Goal: Task Accomplishment & Management: Use online tool/utility

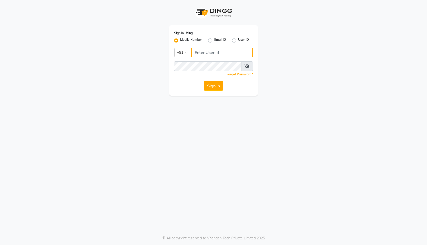
click at [209, 53] on input "Username" at bounding box center [222, 53] width 62 height 10
type input "9553369250"
click at [213, 88] on button "Sign In" at bounding box center [213, 86] width 19 height 10
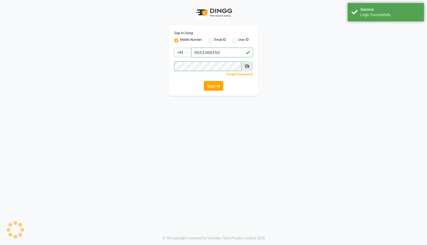
select select "service"
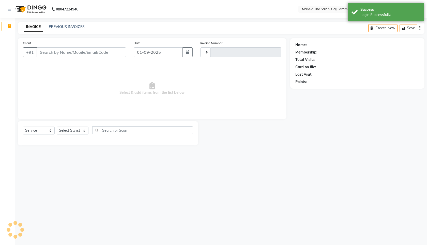
type input "0005"
select select "en"
select select "8725"
click at [88, 52] on input "Client" at bounding box center [82, 52] width 90 height 10
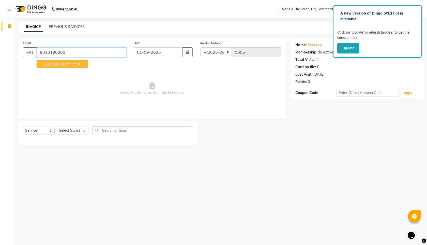
click at [70, 54] on input "9010190300" at bounding box center [82, 52] width 90 height 10
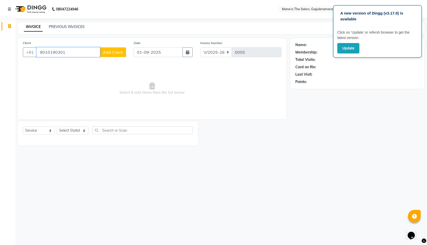
type input "9010190301"
click at [122, 53] on span "Add Client" at bounding box center [113, 52] width 20 height 5
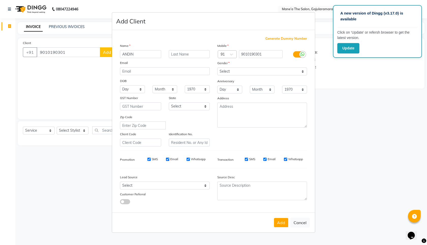
type input "ANDIN"
click at [187, 53] on input "text" at bounding box center [189, 54] width 41 height 8
type input "ANDA"
click at [260, 72] on select "Select Male Female Other Prefer Not To Say" at bounding box center [262, 71] width 90 height 8
select select "male"
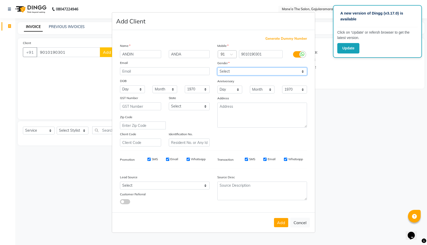
click at [217, 67] on select "Select Male Female Other Prefer Not To Say" at bounding box center [262, 71] width 90 height 8
click at [298, 222] on button "Cancel" at bounding box center [300, 222] width 20 height 10
select select
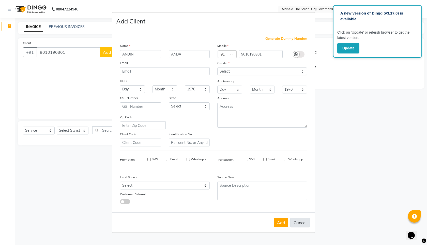
select select
checkbox input "false"
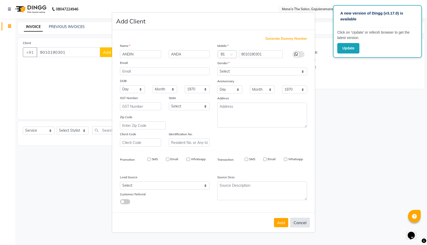
checkbox input "false"
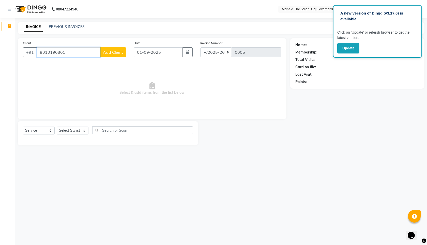
click at [85, 54] on input "9010190301" at bounding box center [69, 52] width 64 height 10
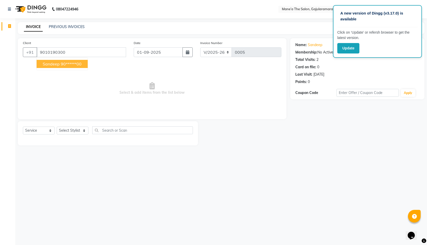
click at [54, 66] on button "Sandeep 90******00" at bounding box center [62, 64] width 51 height 8
type input "90******00"
click at [349, 51] on button "Update" at bounding box center [348, 48] width 22 height 10
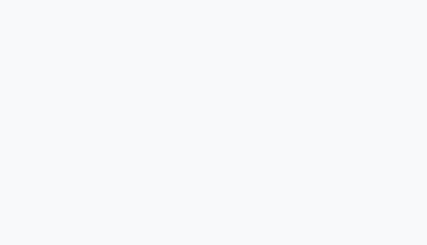
select select "service"
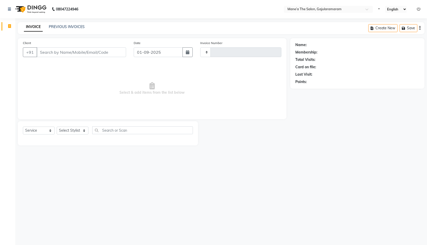
type input "0005"
select select "8725"
click at [82, 52] on input "Client" at bounding box center [82, 52] width 90 height 10
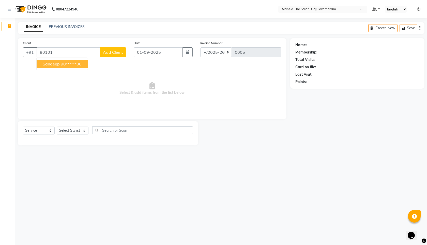
click at [48, 63] on span "Sandeep" at bounding box center [51, 63] width 17 height 5
type input "90******00"
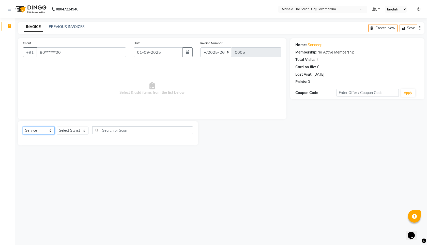
click at [38, 131] on select "Select Service Product Membership Package Voucher Prepaid Gift Card" at bounding box center [39, 130] width 32 height 8
click at [23, 126] on select "Select Service Product Membership Package Voucher Prepaid Gift Card" at bounding box center [39, 130] width 32 height 8
click at [73, 130] on select "Select Stylist Admin Front Desk Jyothi Ch ⁠Lavanya Dornala Raju Pandilla Riya D…" at bounding box center [73, 130] width 32 height 8
select select "88630"
click at [57, 126] on select "Select Stylist Admin Front Desk Jyothi Ch ⁠Lavanya Dornala Raju Pandilla Riya D…" at bounding box center [73, 130] width 32 height 8
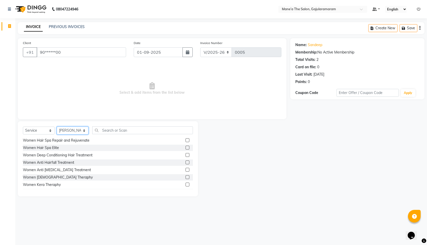
scroll to position [495, 0]
click at [120, 128] on input "text" at bounding box center [142, 130] width 101 height 8
type input "W"
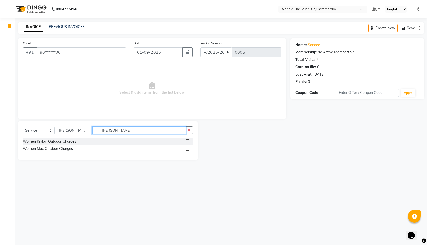
scroll to position [0, 0]
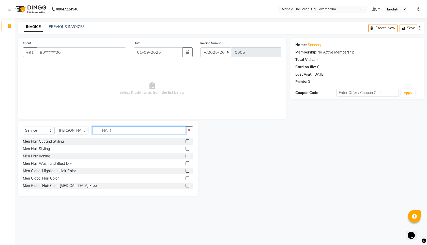
type input "HAIR"
click at [187, 143] on div at bounding box center [187, 141] width 3 height 5
click at [186, 143] on div at bounding box center [187, 141] width 3 height 5
click at [189, 140] on label at bounding box center [188, 141] width 4 height 4
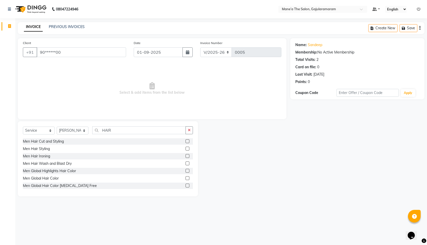
click at [189, 140] on input "checkbox" at bounding box center [187, 141] width 3 height 3
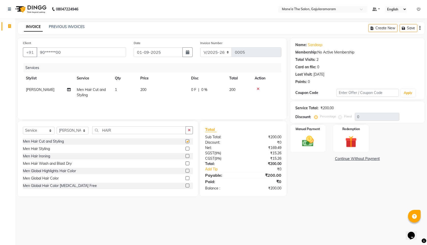
checkbox input "false"
click at [384, 58] on div "Total Visits: 2" at bounding box center [357, 59] width 124 height 5
click at [305, 134] on img at bounding box center [308, 141] width 20 height 14
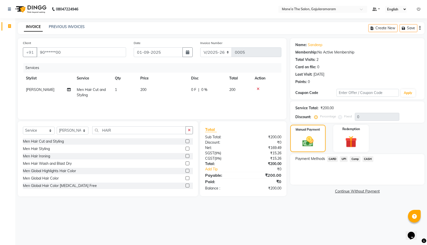
click at [336, 158] on span "CARD" at bounding box center [332, 159] width 11 height 6
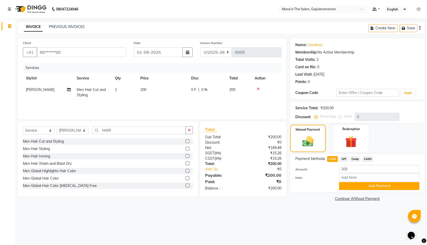
click at [346, 158] on span "UPI" at bounding box center [344, 159] width 8 height 6
click at [367, 158] on span "CASH" at bounding box center [368, 159] width 11 height 6
click at [362, 186] on button "Add Payment" at bounding box center [379, 186] width 80 height 8
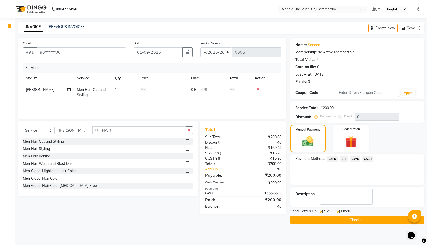
click at [345, 160] on span "UPI" at bounding box center [344, 159] width 8 height 6
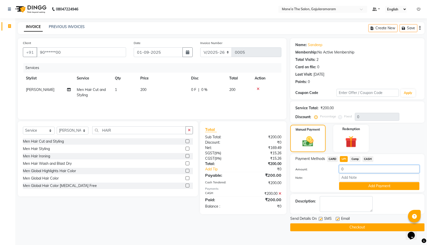
click at [349, 168] on input "0" at bounding box center [379, 169] width 80 height 8
type input "100"
click at [374, 183] on button "Add Payment" at bounding box center [379, 186] width 80 height 8
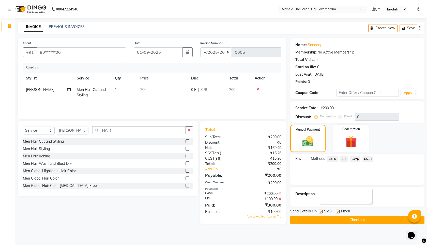
click at [281, 194] on icon at bounding box center [280, 193] width 3 height 4
click at [369, 159] on span "CASH" at bounding box center [368, 159] width 11 height 6
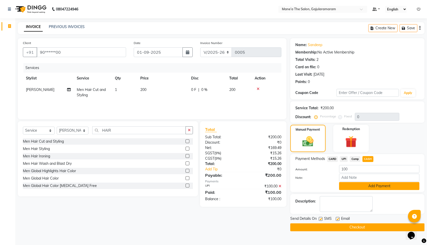
click at [352, 186] on button "Add Payment" at bounding box center [379, 186] width 80 height 8
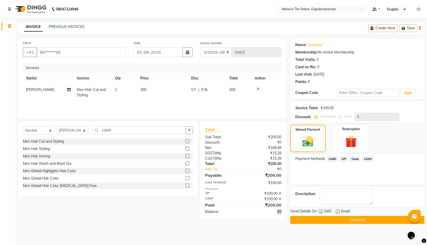
drag, startPoint x: 277, startPoint y: 212, endPoint x: 283, endPoint y: 212, distance: 6.6
click at [283, 212] on div "₹0" at bounding box center [264, 211] width 42 height 5
click at [9, 15] on link at bounding box center [10, 9] width 5 height 14
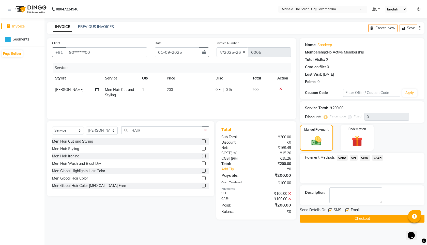
click at [16, 30] on li "Invoice" at bounding box center [22, 26] width 44 height 11
click at [11, 7] on link at bounding box center [10, 9] width 5 height 14
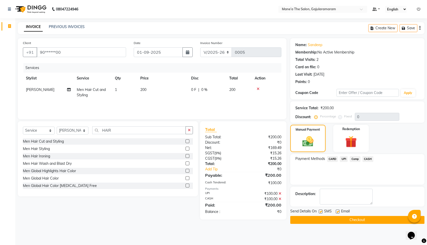
click at [26, 9] on img at bounding box center [30, 9] width 35 height 14
drag, startPoint x: 416, startPoint y: 38, endPoint x: 157, endPoint y: 54, distance: 259.1
click at [413, 38] on div "Name: Sandeep Membership: No Active Membership Total Visits: 2 Card on file: 0 …" at bounding box center [357, 68] width 134 height 61
click at [72, 26] on link "PREVIOUS INVOICES" at bounding box center [67, 26] width 36 height 5
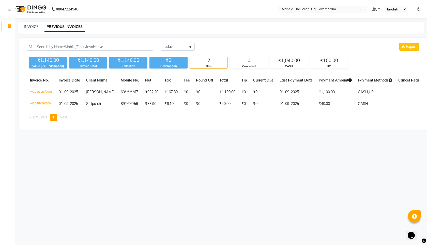
click at [15, 4] on img at bounding box center [30, 9] width 35 height 14
select select "8725"
select select "service"
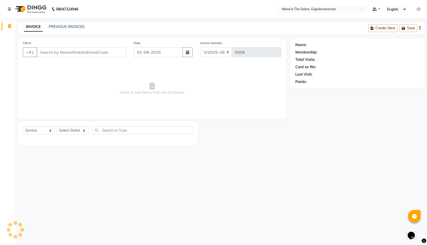
click at [22, 7] on img at bounding box center [30, 9] width 35 height 14
click at [22, 10] on img at bounding box center [30, 9] width 35 height 14
click at [8, 10] on icon at bounding box center [9, 9] width 3 height 4
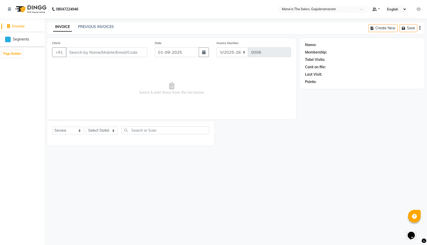
click at [19, 29] on li "Invoice" at bounding box center [22, 26] width 44 height 11
click at [18, 39] on span "Segments" at bounding box center [21, 39] width 17 height 5
click at [6, 41] on icon at bounding box center [8, 39] width 6 height 6
click at [1, 9] on nav "08047224946 Select Location × Mane’a The Salon, Gajularamaram Default Panel My …" at bounding box center [213, 9] width 427 height 18
click at [10, 9] on icon at bounding box center [9, 9] width 3 height 4
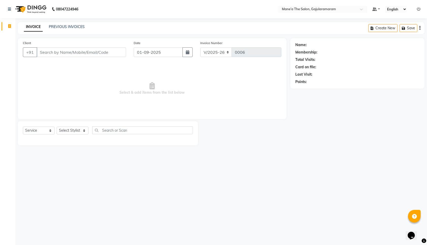
click at [414, 235] on icon "Chat widget" at bounding box center [411, 235] width 7 height 8
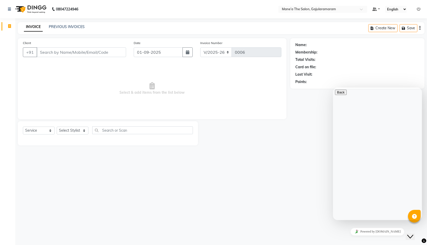
click at [287, 175] on div "08047224946 Select Location × Mane’a The Salon, Gajularamaram Default Panel My …" at bounding box center [213, 122] width 427 height 245
click at [374, 9] on span at bounding box center [375, 9] width 5 height 4
click at [387, 25] on span "My Panel" at bounding box center [391, 25] width 14 height 4
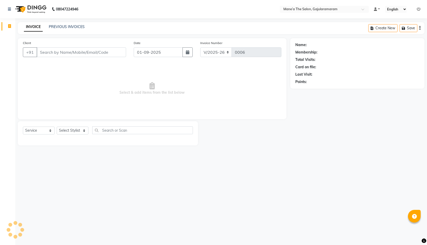
select select "8725"
select select "service"
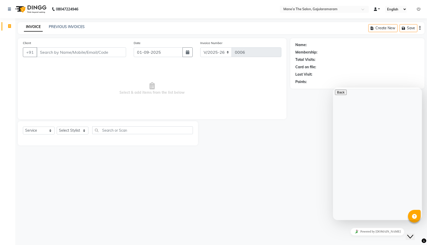
click at [375, 10] on span at bounding box center [375, 9] width 3 height 4
click at [395, 20] on span "Default Panel" at bounding box center [397, 18] width 21 height 4
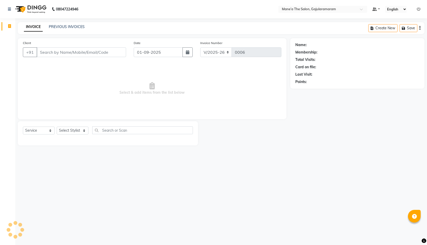
select select "8725"
select select "service"
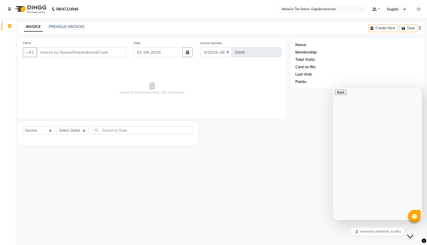
click at [11, 10] on icon at bounding box center [9, 9] width 3 height 4
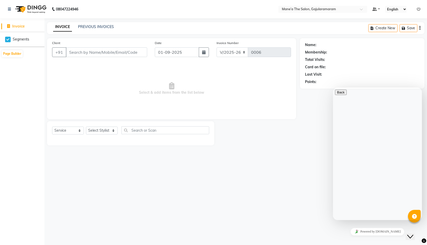
click at [417, 12] on ul "Default Panel My Panel English ENGLISH Español العربية मराठी हिंदी ગુજરાતી தமிழ…" at bounding box center [396, 9] width 53 height 7
click at [420, 10] on icon at bounding box center [419, 9] width 4 height 4
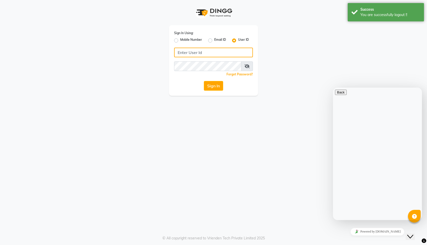
click at [233, 49] on input "Username" at bounding box center [213, 53] width 79 height 10
click at [198, 41] on label "Mobile Number" at bounding box center [191, 40] width 22 height 6
click at [184, 41] on input "Mobile Number" at bounding box center [181, 38] width 3 height 3
radio input "true"
radio input "false"
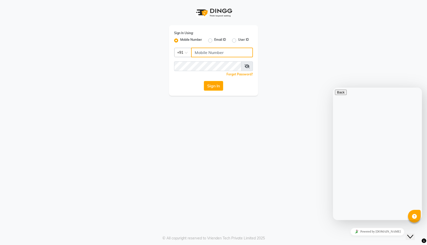
click at [205, 49] on input "Username" at bounding box center [222, 53] width 62 height 10
type input "8790368864"
click at [210, 87] on button "Sign In" at bounding box center [213, 86] width 19 height 10
